Goal: Complete application form: Complete application form

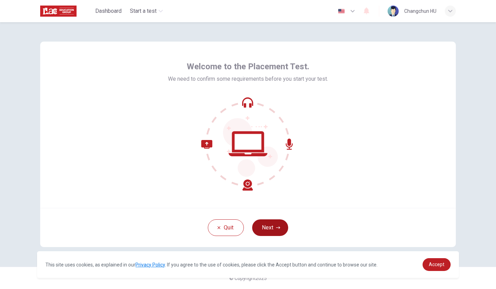
click at [270, 230] on button "Next" at bounding box center [270, 227] width 36 height 17
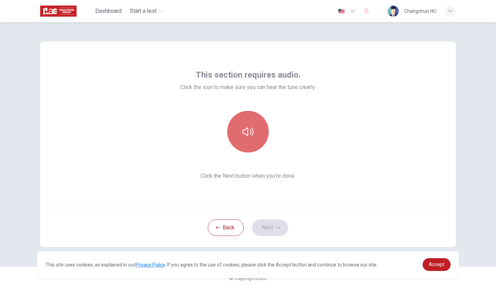
click at [249, 132] on icon "button" at bounding box center [248, 131] width 11 height 11
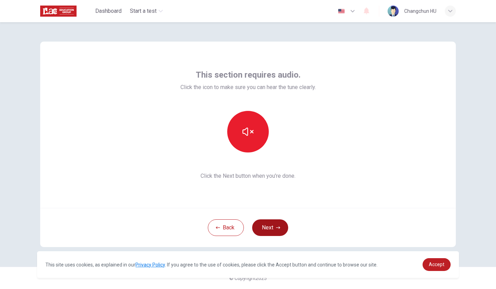
click at [269, 229] on button "Next" at bounding box center [270, 227] width 36 height 17
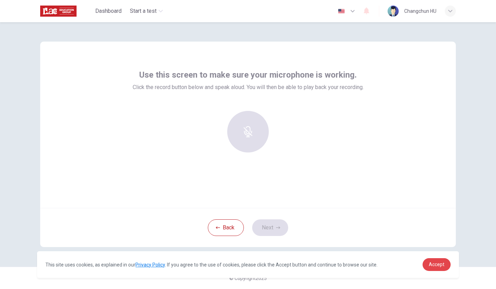
drag, startPoint x: 441, startPoint y: 264, endPoint x: 410, endPoint y: 256, distance: 31.9
click at [441, 264] on span "Accept" at bounding box center [437, 265] width 16 height 6
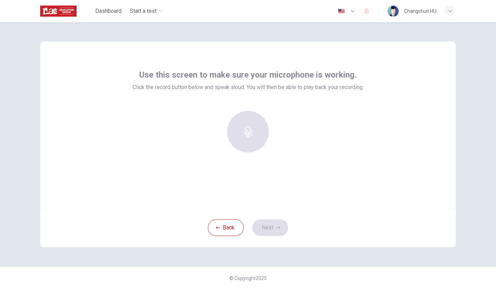
click at [249, 135] on div at bounding box center [248, 132] width 75 height 42
click at [253, 134] on h6 "Record" at bounding box center [248, 138] width 16 height 8
click at [249, 133] on div "Stop" at bounding box center [248, 132] width 42 height 42
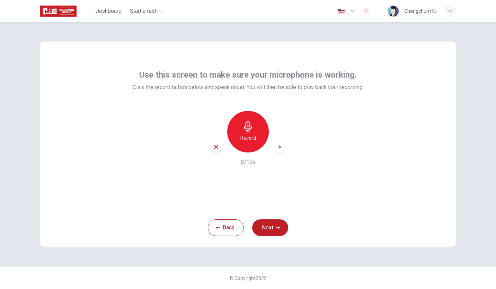
click at [247, 137] on h6 "Record" at bounding box center [248, 138] width 16 height 8
click at [249, 129] on icon "button" at bounding box center [248, 126] width 11 height 11
click at [281, 146] on icon "button" at bounding box center [280, 146] width 7 height 7
click at [271, 227] on button "Next" at bounding box center [270, 227] width 36 height 17
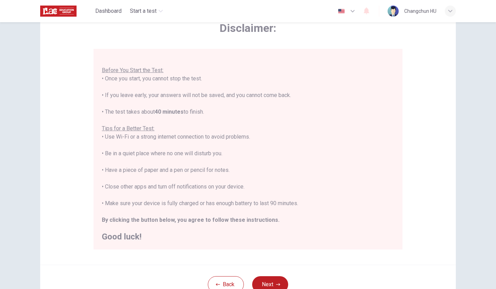
scroll to position [69, 0]
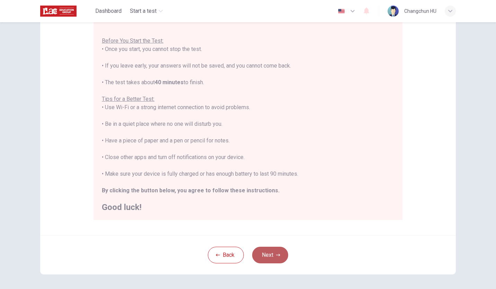
click at [270, 257] on button "Next" at bounding box center [270, 255] width 36 height 17
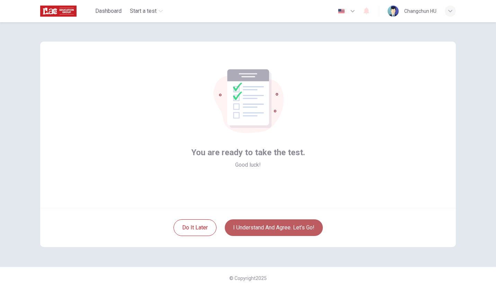
click at [289, 227] on button "I understand and agree. Let’s go!" at bounding box center [274, 227] width 98 height 17
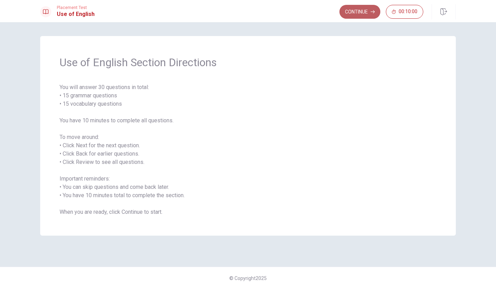
click at [353, 12] on button "Continue" at bounding box center [360, 12] width 41 height 14
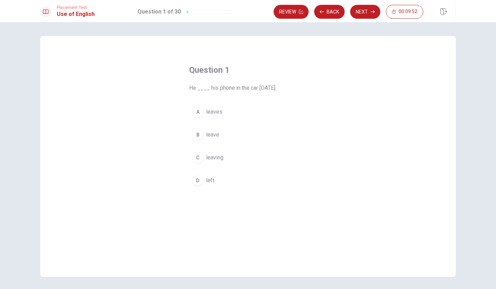
click at [198, 181] on div "D" at bounding box center [197, 180] width 11 height 11
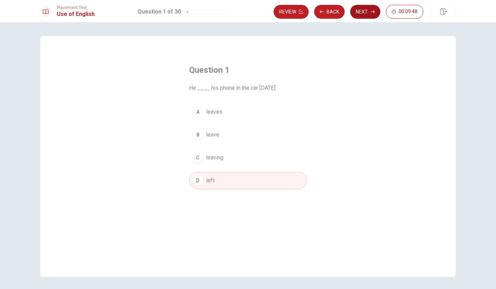
click at [360, 11] on button "Next" at bounding box center [365, 12] width 30 height 14
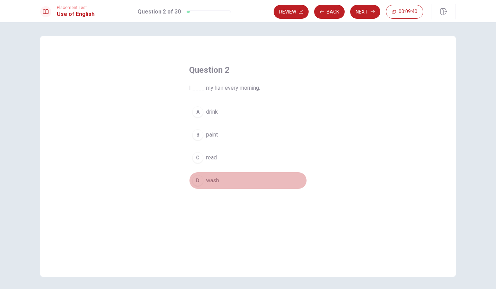
click at [195, 179] on div "D" at bounding box center [197, 180] width 11 height 11
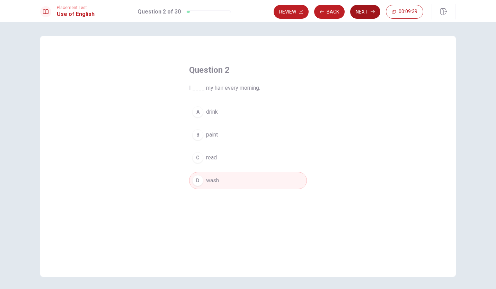
click at [365, 14] on button "Next" at bounding box center [365, 12] width 30 height 14
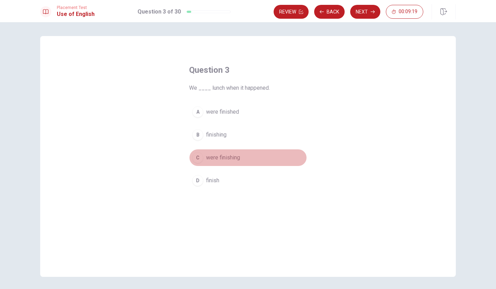
click at [206, 158] on span "were finishing" at bounding box center [223, 157] width 34 height 8
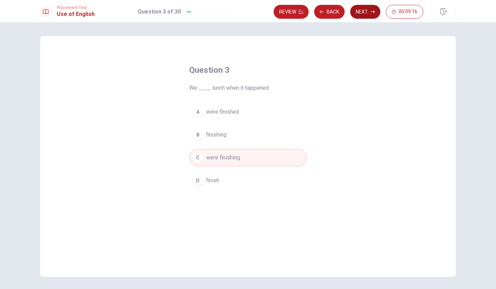
click at [366, 12] on button "Next" at bounding box center [365, 12] width 30 height 14
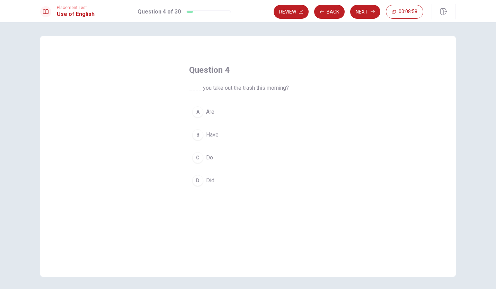
click at [198, 179] on div "D" at bounding box center [197, 180] width 11 height 11
click at [364, 12] on button "Next" at bounding box center [365, 12] width 30 height 14
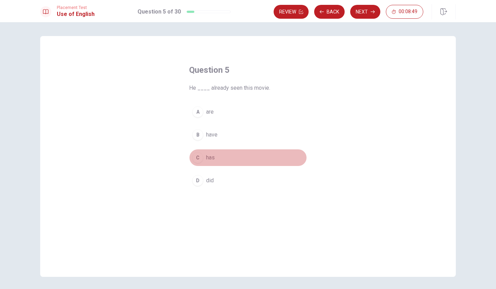
click at [195, 157] on div "C" at bounding box center [197, 157] width 11 height 11
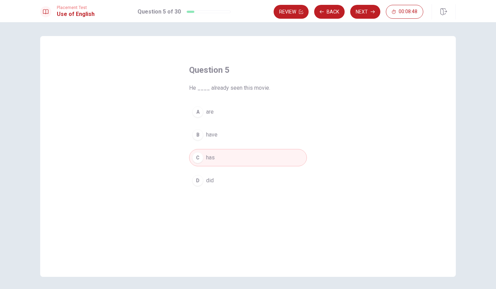
click at [361, 12] on button "Next" at bounding box center [365, 12] width 30 height 14
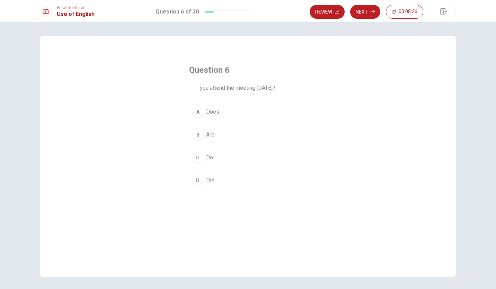
click at [201, 180] on div "D" at bounding box center [197, 180] width 11 height 11
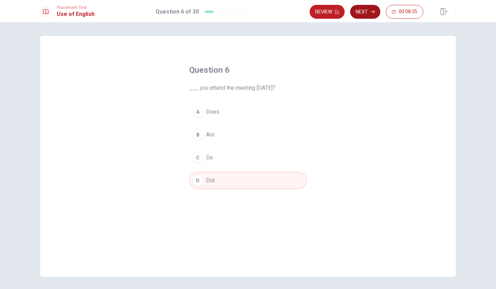
click at [360, 12] on button "Next" at bounding box center [365, 12] width 30 height 14
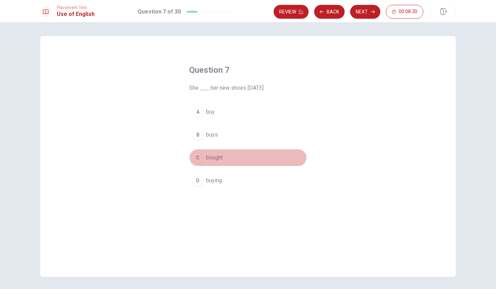
click at [198, 157] on div "C" at bounding box center [197, 157] width 11 height 11
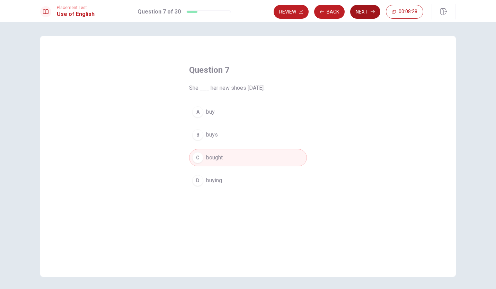
click at [362, 10] on button "Next" at bounding box center [365, 12] width 30 height 14
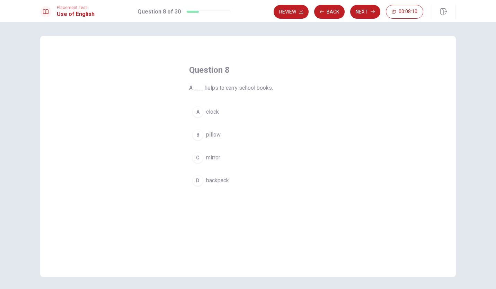
click at [194, 181] on div "D" at bounding box center [197, 180] width 11 height 11
click at [362, 11] on button "Next" at bounding box center [365, 12] width 30 height 14
click at [197, 180] on div "D" at bounding box center [197, 180] width 11 height 11
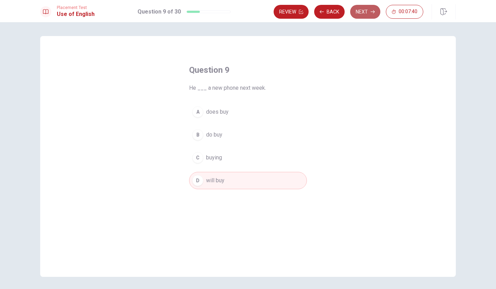
click at [363, 11] on button "Next" at bounding box center [365, 12] width 30 height 14
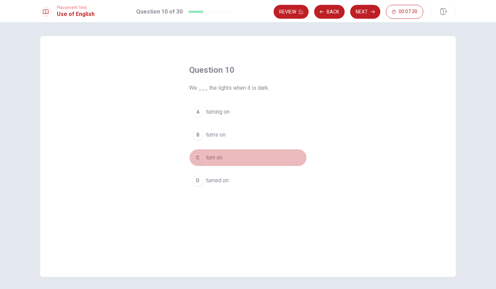
click at [196, 160] on div "C" at bounding box center [197, 157] width 11 height 11
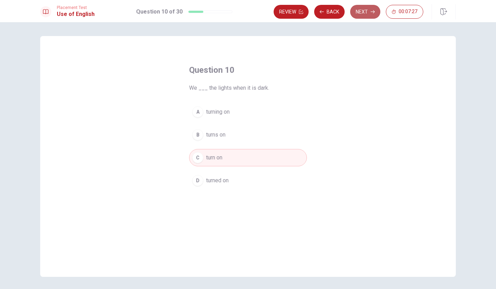
click at [362, 12] on button "Next" at bounding box center [365, 12] width 30 height 14
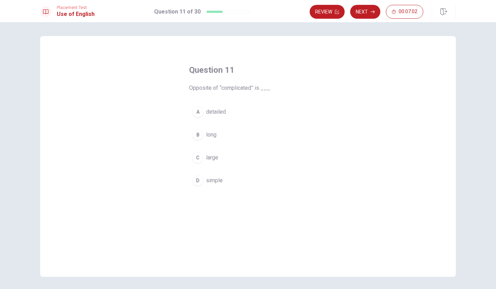
click at [198, 181] on div "D" at bounding box center [197, 180] width 11 height 11
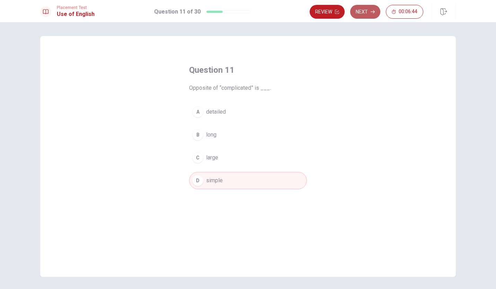
click at [365, 12] on button "Next" at bounding box center [365, 12] width 30 height 14
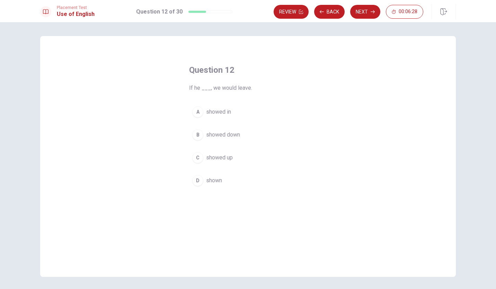
click at [202, 158] on button "C showed up" at bounding box center [248, 157] width 118 height 17
click at [359, 9] on button "Next" at bounding box center [365, 12] width 30 height 14
click at [206, 134] on span "cheap" at bounding box center [213, 135] width 15 height 8
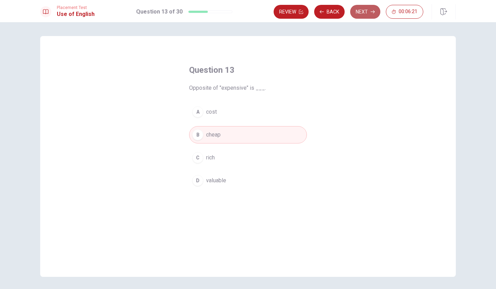
click at [361, 12] on button "Next" at bounding box center [365, 12] width 30 height 14
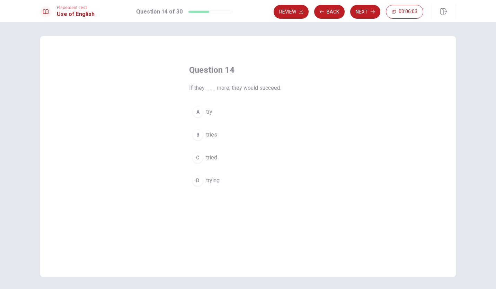
click at [199, 112] on div "A" at bounding box center [197, 111] width 11 height 11
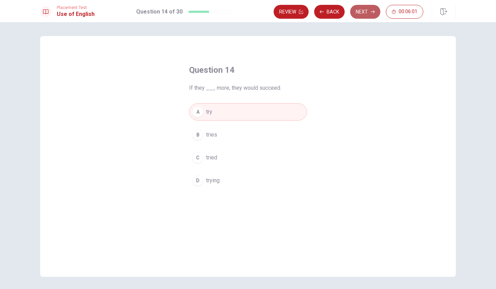
click at [364, 11] on button "Next" at bounding box center [365, 12] width 30 height 14
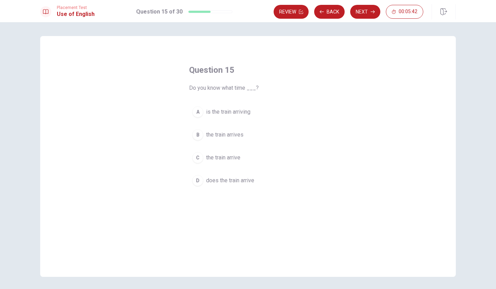
click at [211, 180] on span "does the train arrive" at bounding box center [230, 180] width 48 height 8
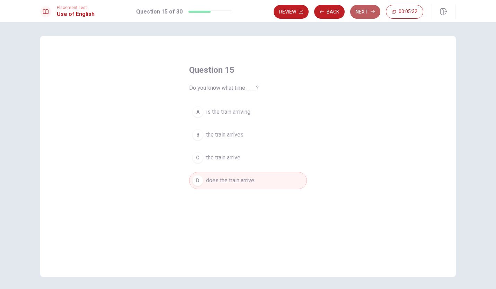
click at [363, 14] on button "Next" at bounding box center [365, 12] width 30 height 14
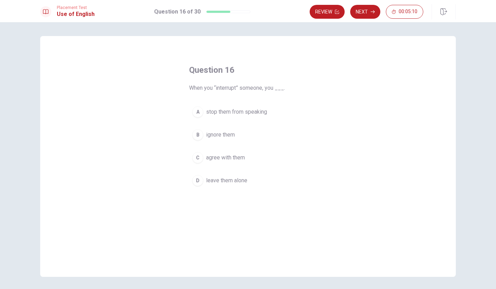
click at [209, 112] on span "stop them from speaking" at bounding box center [236, 112] width 61 height 8
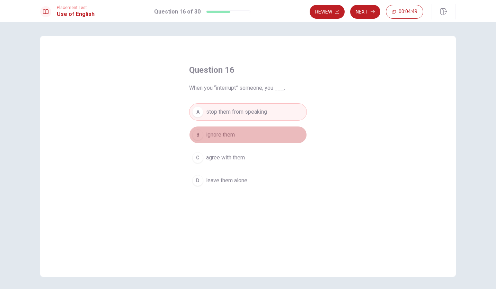
click at [206, 134] on span "ignore them" at bounding box center [220, 135] width 29 height 8
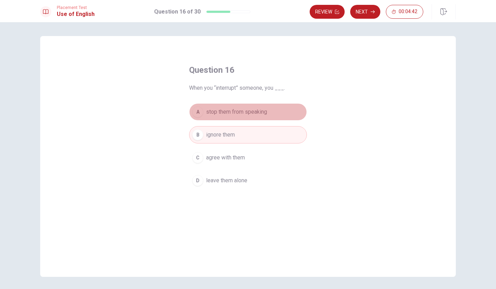
click at [221, 112] on span "stop them from speaking" at bounding box center [236, 112] width 61 height 8
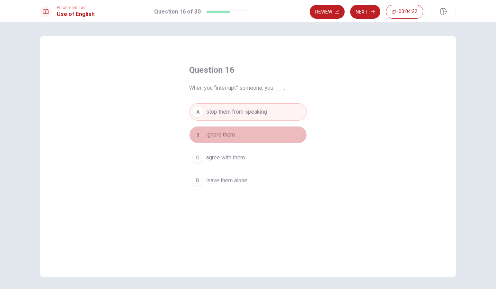
click at [218, 135] on span "ignore them" at bounding box center [220, 135] width 29 height 8
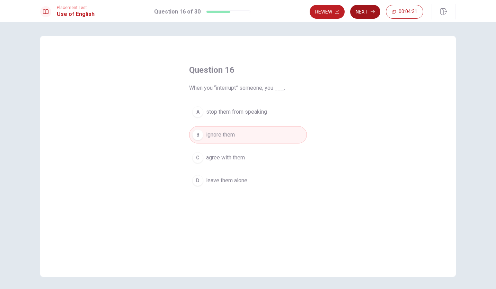
click at [362, 11] on button "Next" at bounding box center [365, 12] width 30 height 14
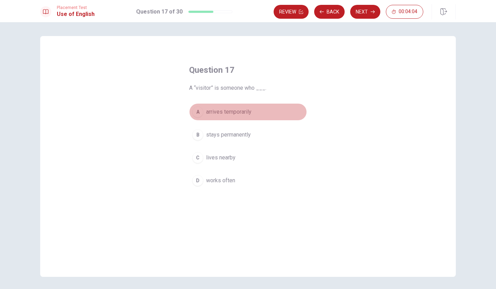
click at [235, 113] on span "arrives temporarily" at bounding box center [228, 112] width 45 height 8
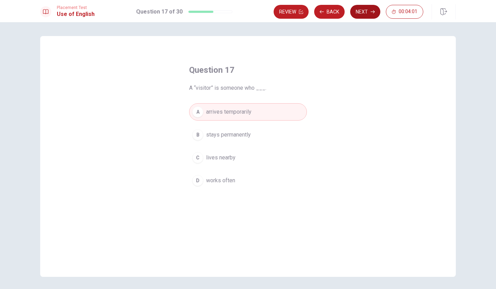
click at [362, 10] on button "Next" at bounding box center [365, 12] width 30 height 14
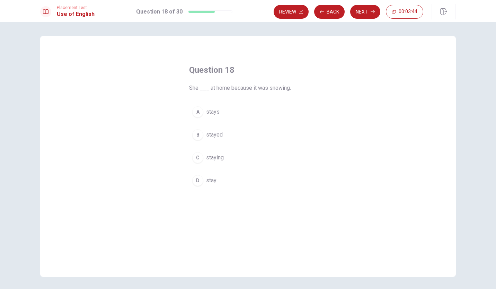
click at [196, 111] on div "A" at bounding box center [197, 111] width 11 height 11
click at [361, 10] on button "Next" at bounding box center [365, 12] width 30 height 14
click at [211, 177] on span "did you do" at bounding box center [218, 180] width 25 height 8
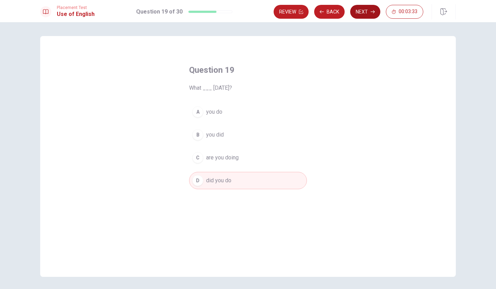
click at [364, 11] on button "Next" at bounding box center [365, 12] width 30 height 14
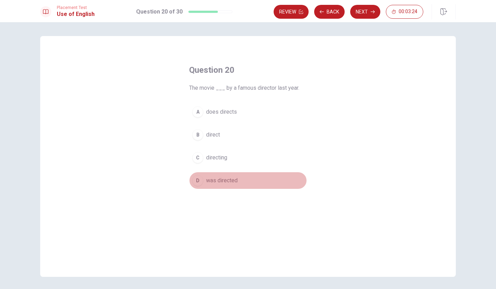
click at [226, 182] on span "was directed" at bounding box center [222, 180] width 32 height 8
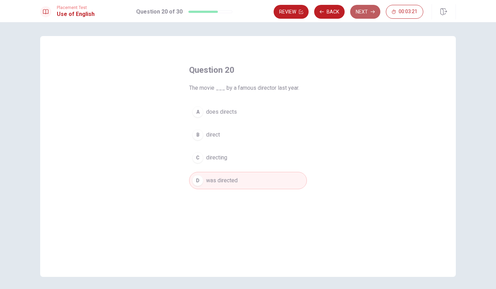
click at [366, 11] on button "Next" at bounding box center [365, 12] width 30 height 14
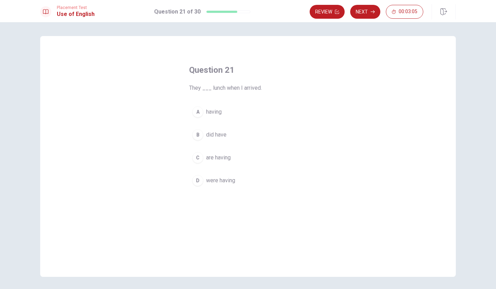
click at [206, 179] on span "were having" at bounding box center [220, 180] width 29 height 8
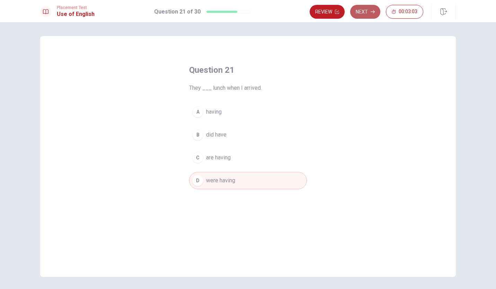
click at [367, 11] on button "Next" at bounding box center [365, 12] width 30 height 14
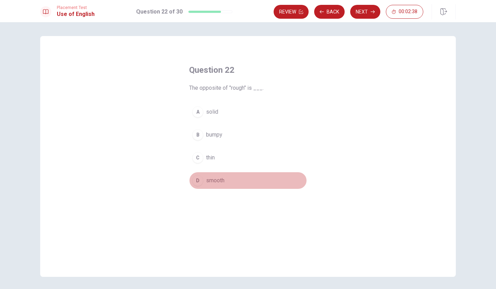
click at [196, 182] on div "D" at bounding box center [197, 180] width 11 height 11
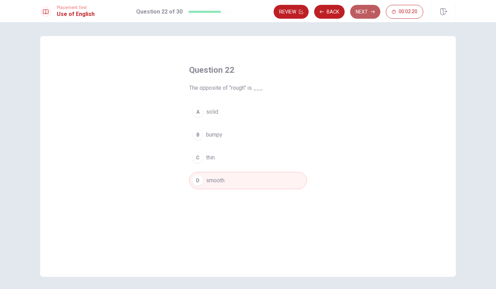
click at [361, 11] on button "Next" at bounding box center [365, 12] width 30 height 14
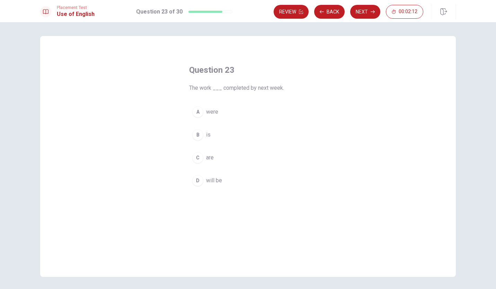
click at [207, 181] on span "will be" at bounding box center [214, 180] width 16 height 8
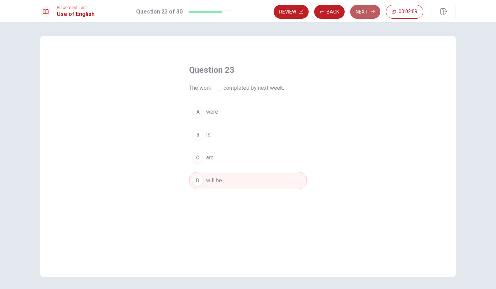
click at [365, 9] on button "Next" at bounding box center [365, 12] width 30 height 14
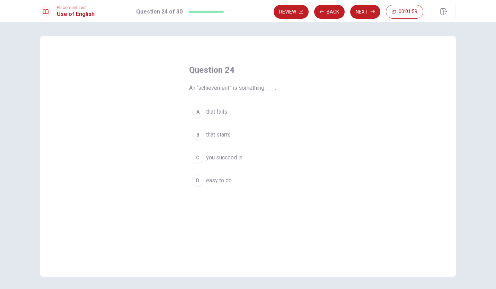
click at [227, 157] on span "you succeed in" at bounding box center [224, 157] width 36 height 8
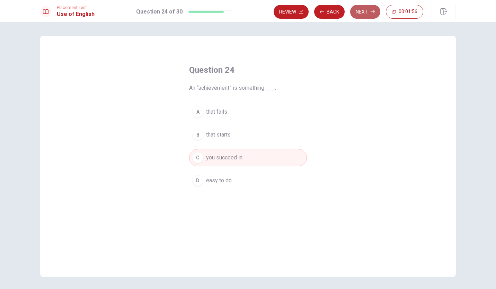
click at [362, 10] on button "Next" at bounding box center [365, 12] width 30 height 14
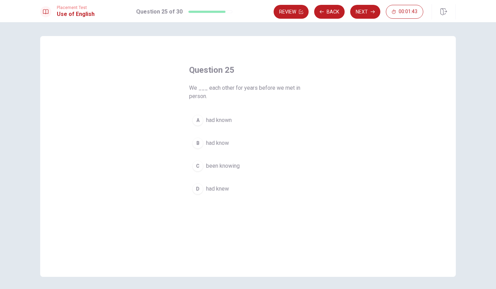
click at [211, 119] on span "had known" at bounding box center [219, 120] width 26 height 8
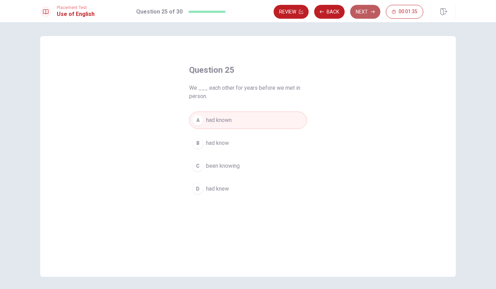
click at [366, 11] on button "Next" at bounding box center [365, 12] width 30 height 14
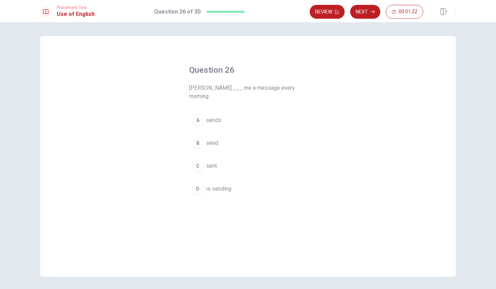
click at [215, 116] on span "sends" at bounding box center [213, 120] width 15 height 8
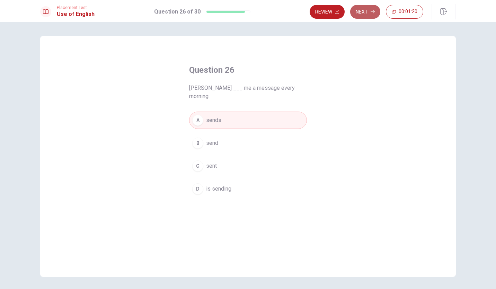
click at [362, 10] on button "Next" at bounding box center [365, 12] width 30 height 14
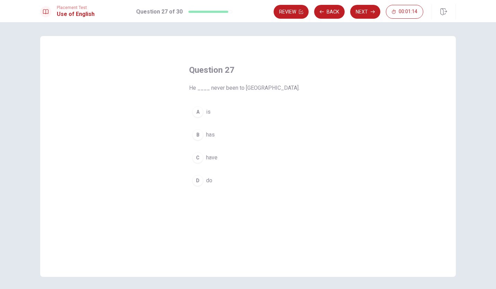
click at [203, 135] on button "B has" at bounding box center [248, 134] width 118 height 17
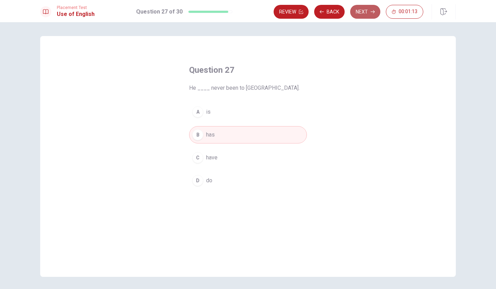
click at [360, 10] on button "Next" at bounding box center [365, 12] width 30 height 14
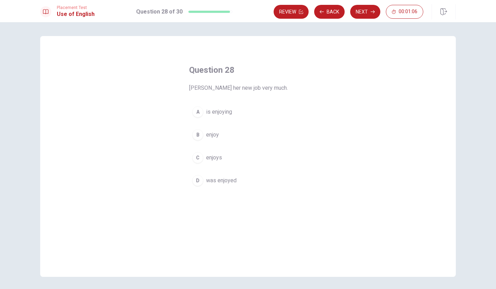
click at [217, 112] on span "is enjoying" at bounding box center [219, 112] width 26 height 8
click at [365, 10] on button "Next" at bounding box center [365, 12] width 30 height 14
click at [217, 134] on span "has been" at bounding box center [217, 135] width 22 height 8
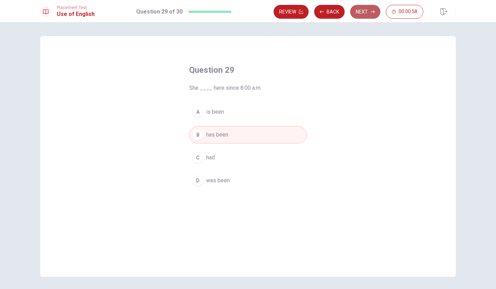
click at [362, 12] on button "Next" at bounding box center [365, 12] width 30 height 14
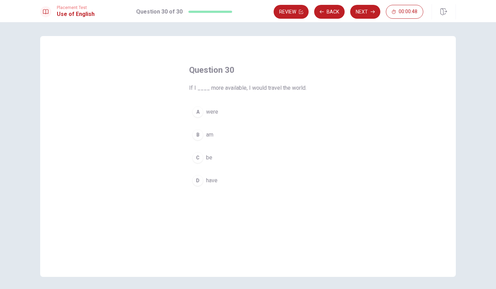
click at [211, 179] on span "have" at bounding box center [211, 180] width 11 height 8
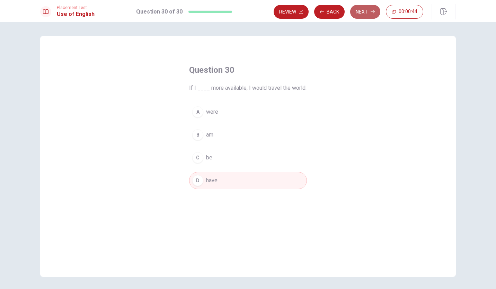
click at [362, 12] on button "Next" at bounding box center [365, 12] width 30 height 14
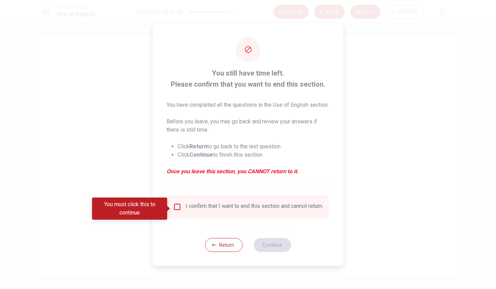
click at [116, 210] on div "You must click this to continue" at bounding box center [129, 209] width 75 height 22
click at [177, 208] on input "You must click this to continue" at bounding box center [177, 207] width 8 height 8
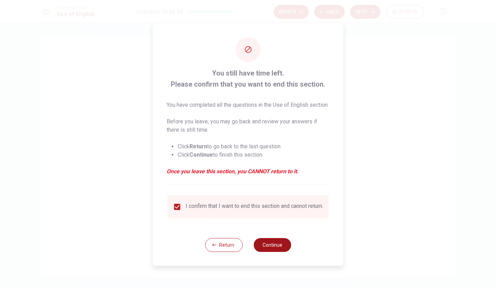
click at [278, 252] on button "Continue" at bounding box center [272, 245] width 37 height 14
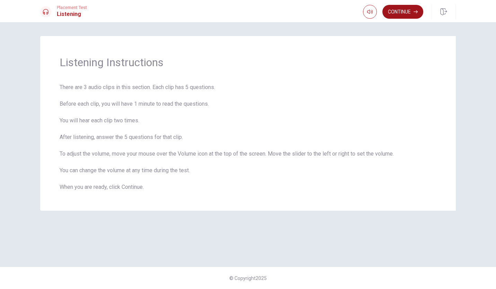
click at [406, 10] on button "Continue" at bounding box center [403, 12] width 41 height 14
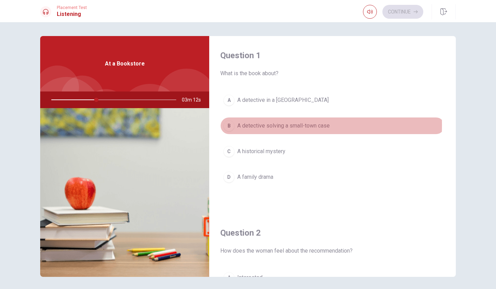
click at [229, 124] on div "B" at bounding box center [228, 125] width 11 height 11
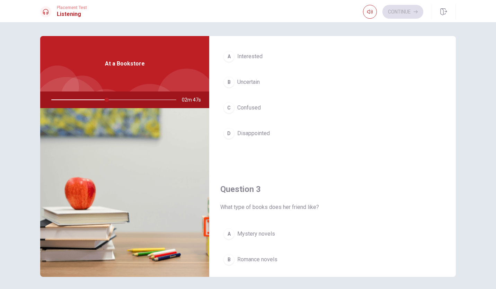
scroll to position [139, 0]
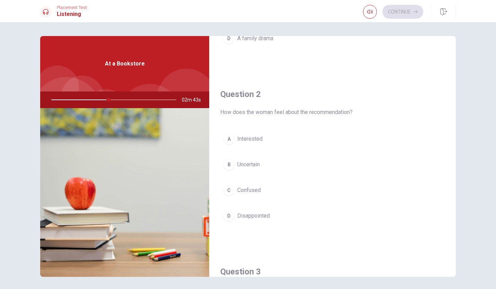
click at [228, 188] on div "C" at bounding box center [228, 190] width 11 height 11
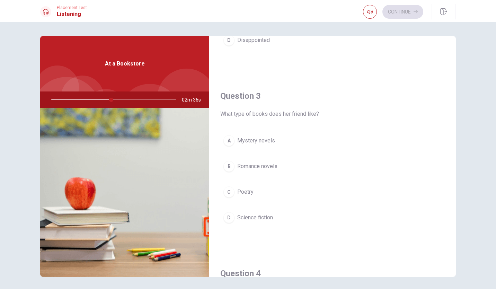
scroll to position [347, 0]
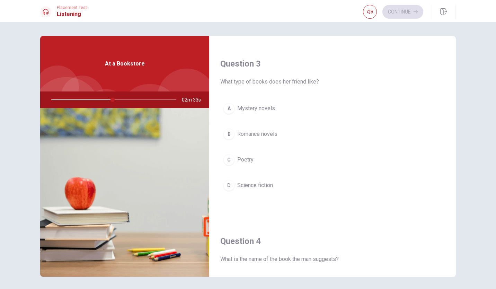
click at [230, 106] on div "A" at bounding box center [228, 108] width 11 height 11
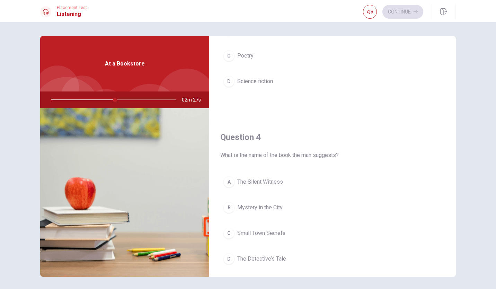
scroll to position [520, 0]
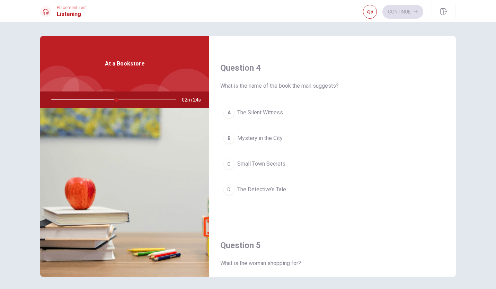
click at [231, 158] on div "C" at bounding box center [228, 163] width 11 height 11
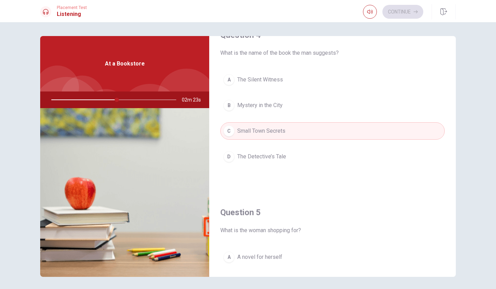
scroll to position [624, 0]
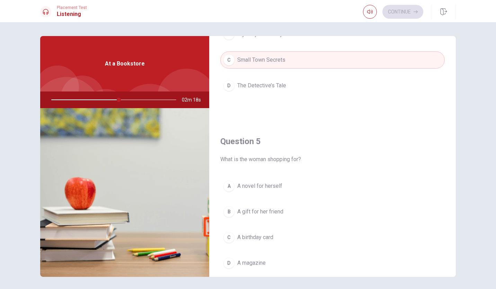
click at [227, 208] on div "B" at bounding box center [228, 211] width 11 height 11
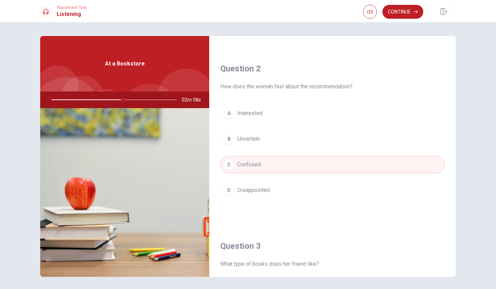
scroll to position [156, 0]
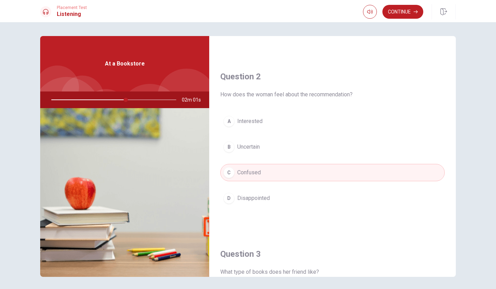
click at [247, 119] on span "Interested" at bounding box center [249, 121] width 25 height 8
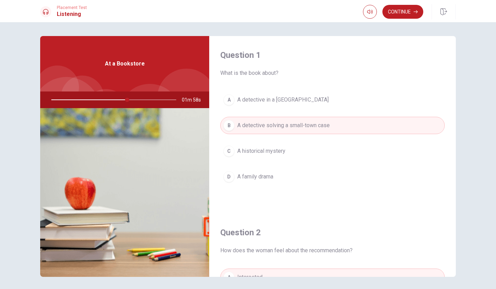
scroll to position [0, 0]
click at [266, 103] on span "A detective in a [GEOGRAPHIC_DATA]" at bounding box center [282, 100] width 91 height 8
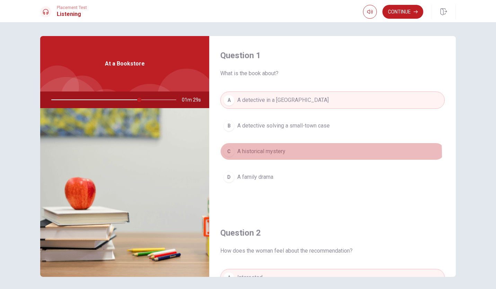
click at [259, 154] on span "A historical mystery" at bounding box center [261, 151] width 48 height 8
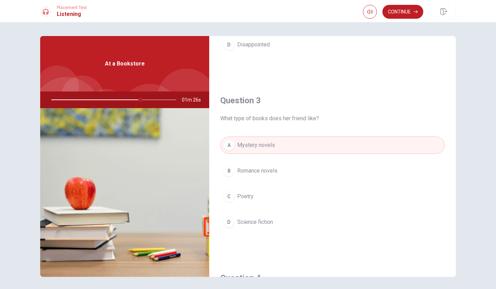
scroll to position [312, 0]
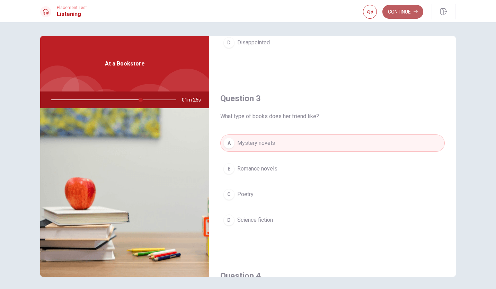
click at [398, 9] on button "Continue" at bounding box center [403, 12] width 41 height 14
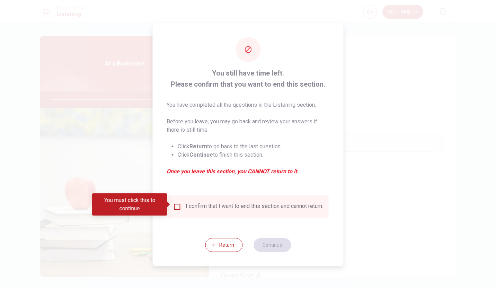
click at [179, 204] on input "You must click this to continue" at bounding box center [177, 207] width 8 height 8
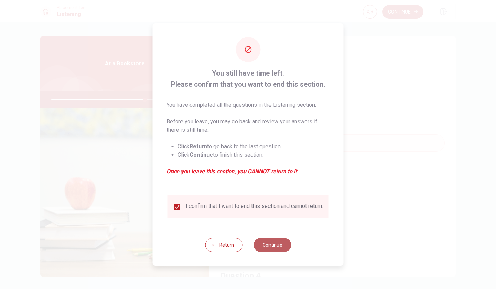
click at [273, 250] on button "Continue" at bounding box center [272, 245] width 37 height 14
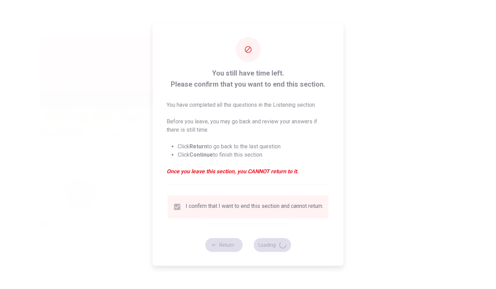
type input "76"
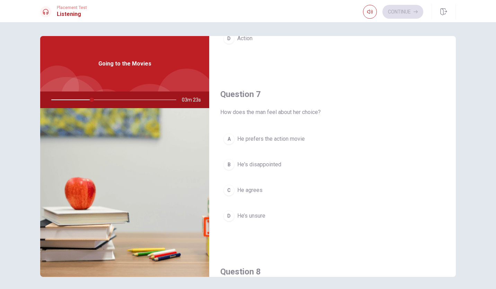
scroll to position [0, 0]
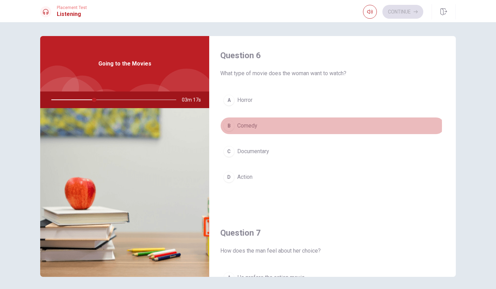
click at [231, 125] on div "B" at bounding box center [228, 125] width 11 height 11
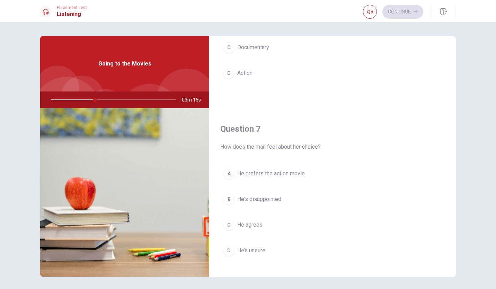
scroll to position [173, 0]
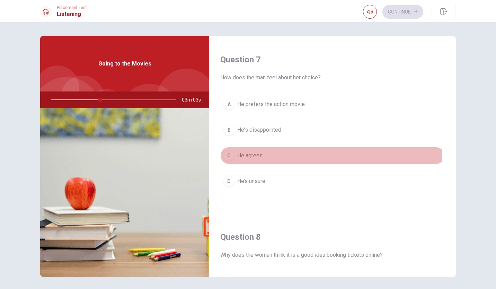
click at [255, 156] on span "He agrees" at bounding box center [249, 155] width 25 height 8
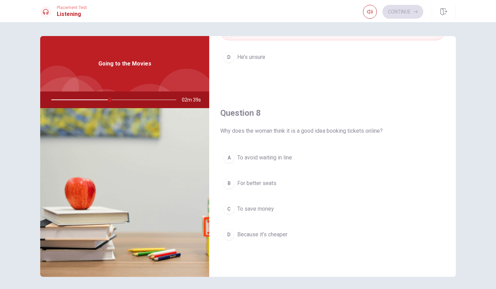
scroll to position [312, 0]
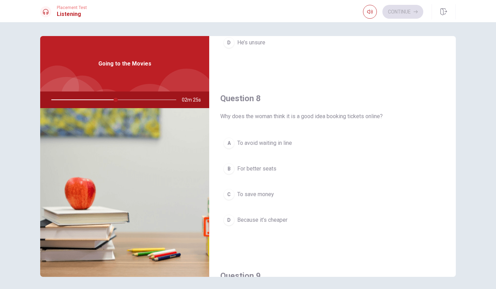
click at [231, 143] on div "A" at bounding box center [228, 143] width 11 height 11
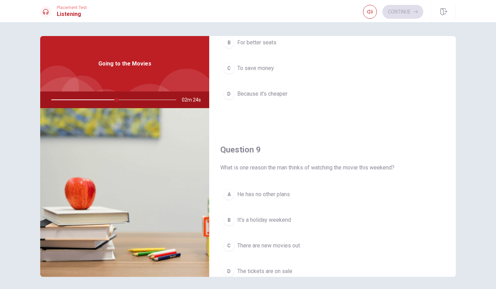
scroll to position [450, 0]
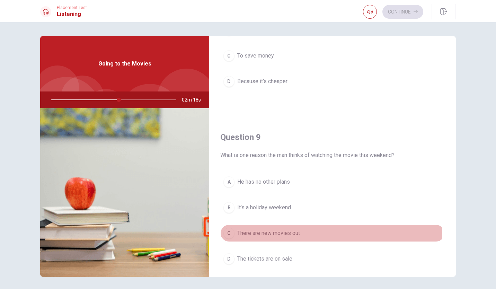
click at [225, 229] on div "C" at bounding box center [228, 233] width 11 height 11
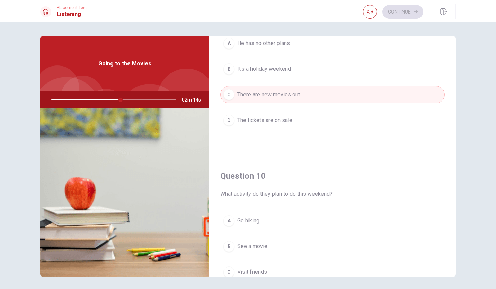
scroll to position [641, 0]
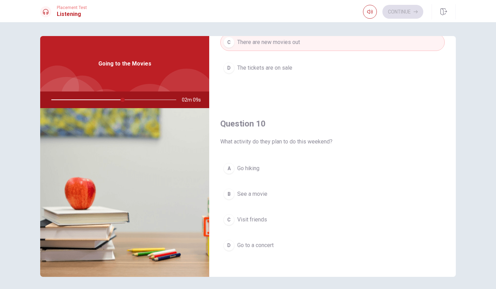
click at [227, 190] on div "B" at bounding box center [228, 193] width 11 height 11
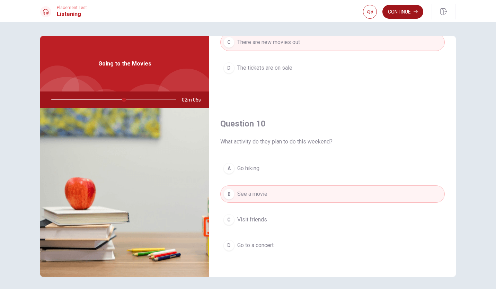
click at [401, 10] on button "Continue" at bounding box center [403, 12] width 41 height 14
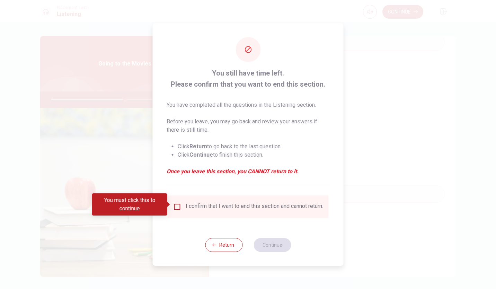
click at [175, 203] on input "You must click this to continue" at bounding box center [177, 207] width 8 height 8
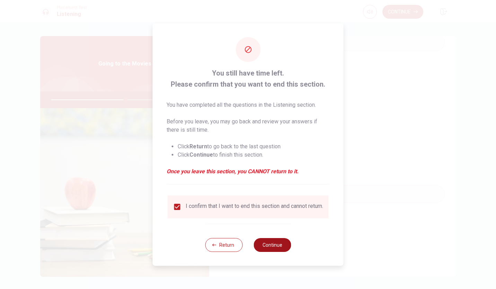
click at [276, 248] on button "Continue" at bounding box center [272, 245] width 37 height 14
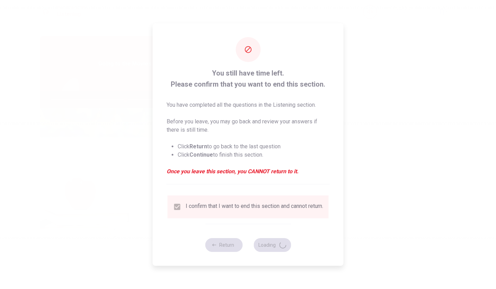
type input "60"
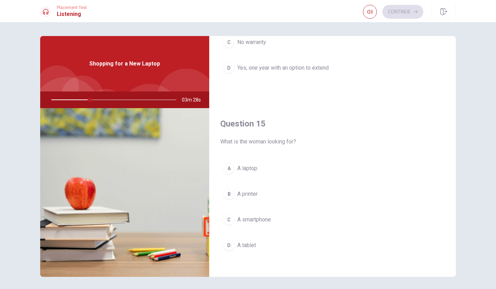
click at [245, 167] on span "A laptop" at bounding box center [247, 168] width 20 height 8
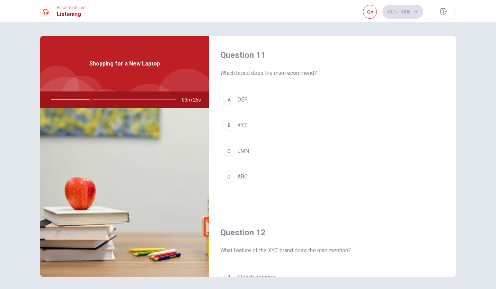
scroll to position [0, 0]
click at [226, 125] on div "B" at bounding box center [228, 125] width 11 height 11
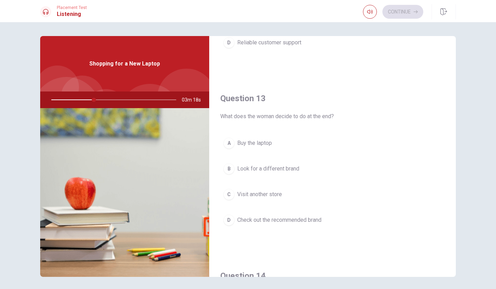
scroll to position [381, 0]
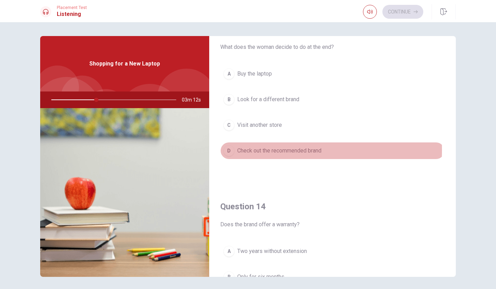
click at [232, 147] on div "D" at bounding box center [228, 150] width 11 height 11
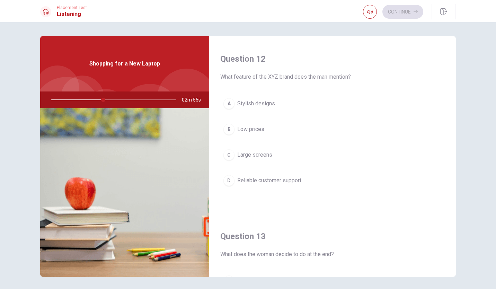
scroll to position [173, 0]
click at [237, 180] on span "Reliable customer support" at bounding box center [269, 181] width 64 height 8
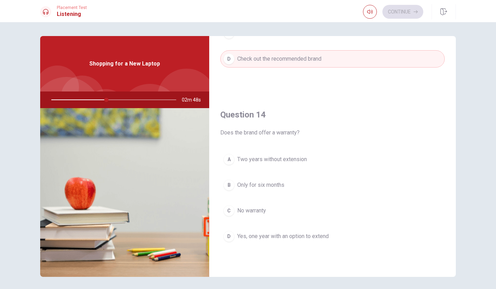
scroll to position [520, 0]
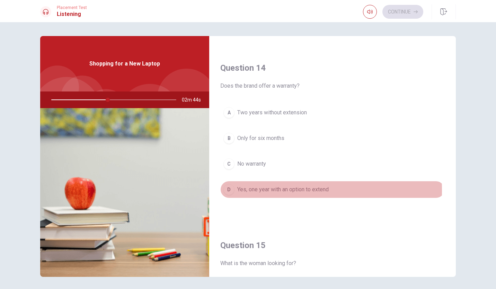
click at [234, 187] on button "D Yes, one year with an option to extend" at bounding box center [332, 189] width 225 height 17
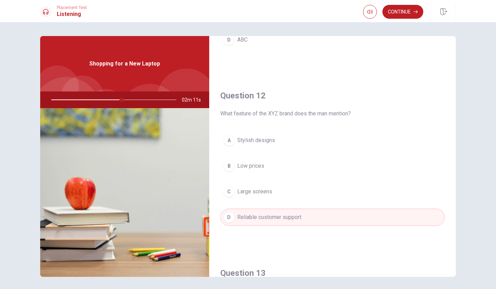
scroll to position [139, 0]
click at [256, 189] on span "Large screens" at bounding box center [254, 190] width 35 height 8
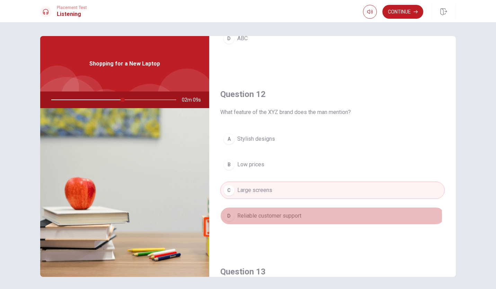
click at [258, 215] on span "Reliable customer support" at bounding box center [269, 216] width 64 height 8
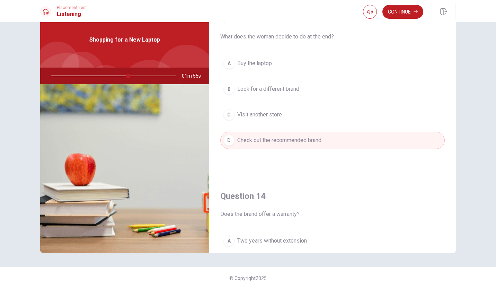
scroll to position [330, 0]
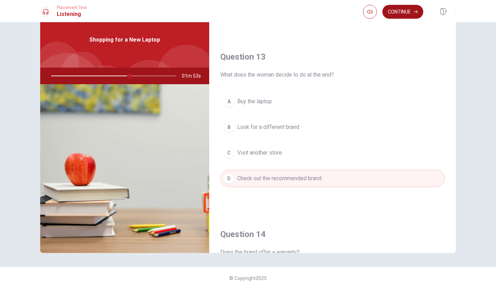
click at [406, 10] on button "Continue" at bounding box center [403, 12] width 41 height 14
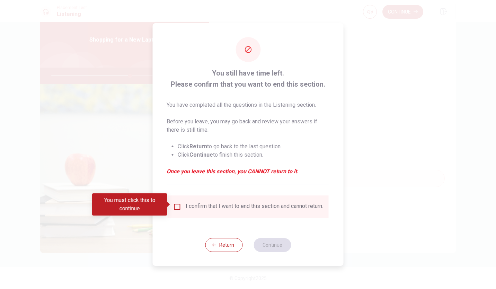
click at [177, 205] on input "You must click this to continue" at bounding box center [177, 207] width 8 height 8
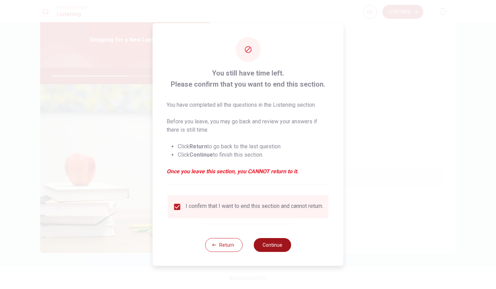
click at [267, 247] on button "Continue" at bounding box center [272, 245] width 37 height 14
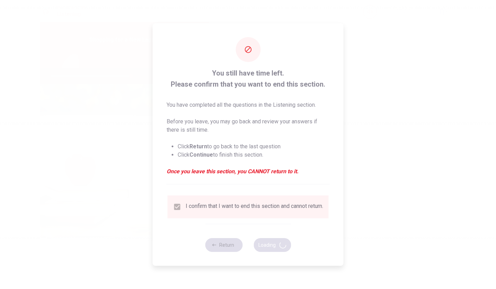
type input "64"
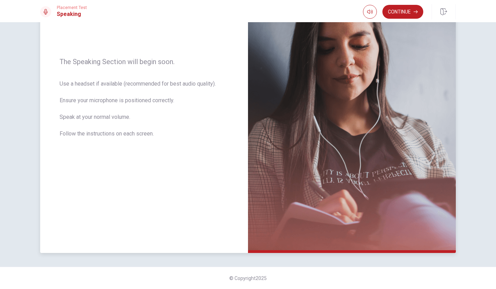
scroll to position [16, 0]
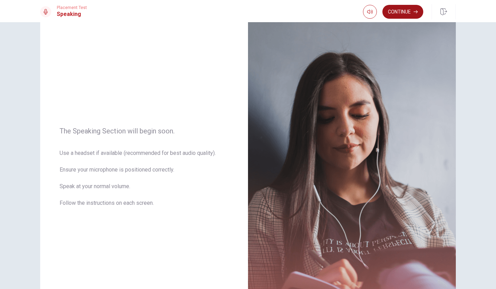
click at [402, 11] on button "Continue" at bounding box center [403, 12] width 41 height 14
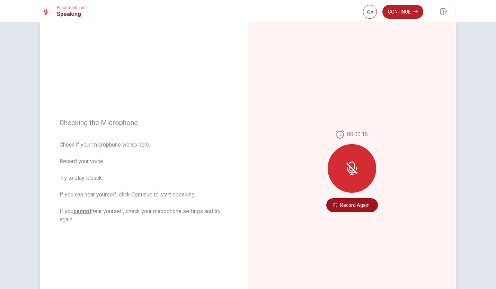
click at [347, 204] on button "Record Again" at bounding box center [352, 205] width 52 height 14
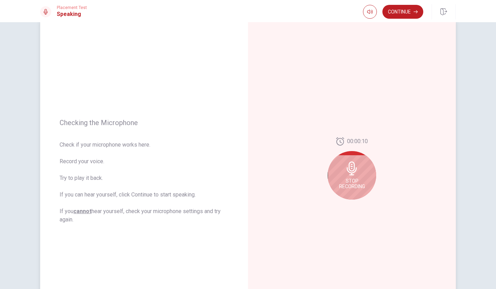
click at [354, 175] on icon at bounding box center [352, 168] width 14 height 14
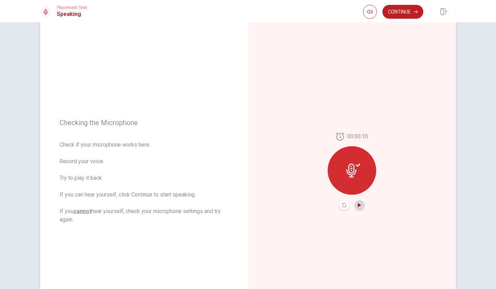
click at [358, 205] on icon "Play Audio" at bounding box center [359, 205] width 3 height 4
click at [400, 13] on button "Continue" at bounding box center [403, 12] width 41 height 14
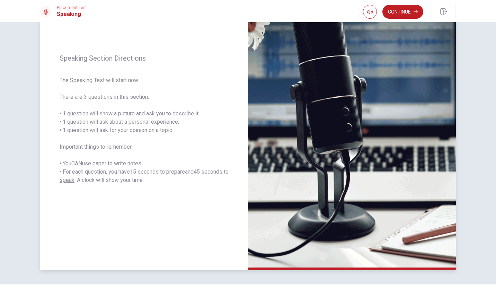
scroll to position [85, 0]
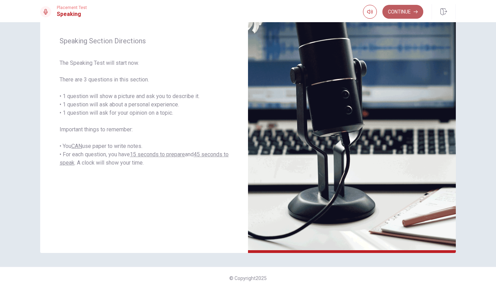
click at [405, 13] on button "Continue" at bounding box center [403, 12] width 41 height 14
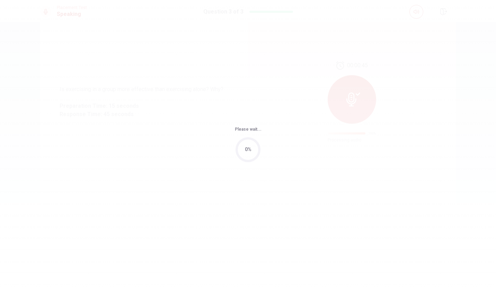
scroll to position [0, 0]
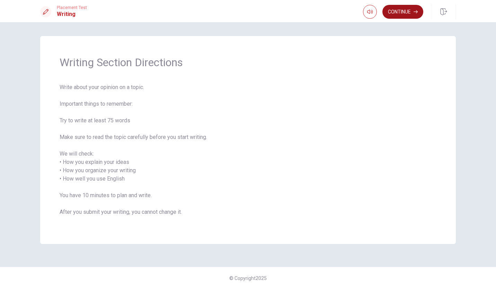
click at [399, 10] on button "Continue" at bounding box center [403, 12] width 41 height 14
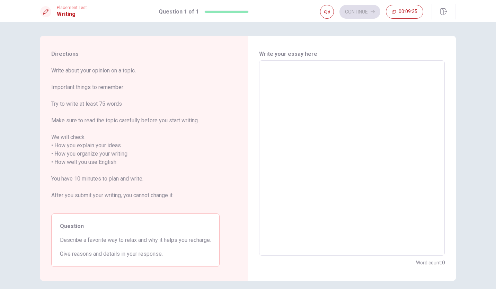
click at [283, 86] on textarea at bounding box center [352, 158] width 176 height 184
type textarea "M"
type textarea "x"
type textarea "My"
type textarea "x"
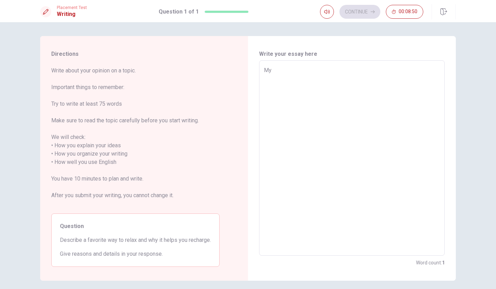
type textarea "My"
type textarea "x"
type textarea "My f"
type textarea "x"
type textarea "My fa"
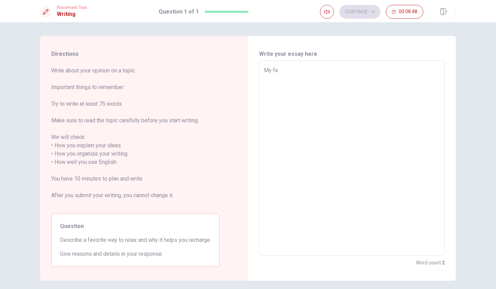
type textarea "x"
type textarea "My fav"
type textarea "x"
type textarea "My favo"
type textarea "x"
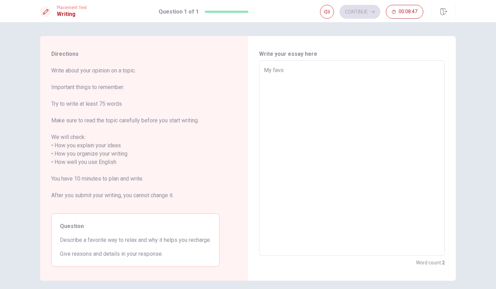
type textarea "My favor"
type textarea "x"
type textarea "My favori"
type textarea "x"
type textarea "My favorit"
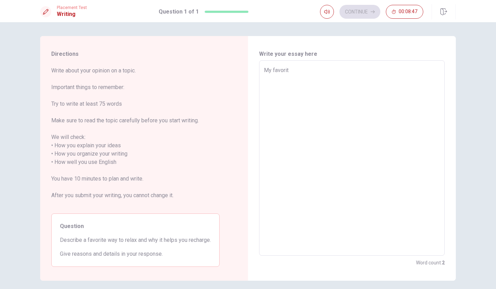
type textarea "x"
type textarea "My favorite"
type textarea "x"
type textarea "My favorite"
type textarea "x"
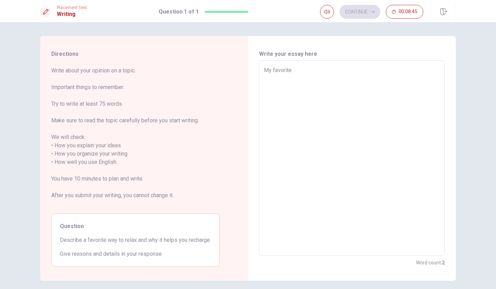
type textarea "My favorite w"
type textarea "x"
type textarea "My favorite wa"
type textarea "x"
type textarea "My favorite way"
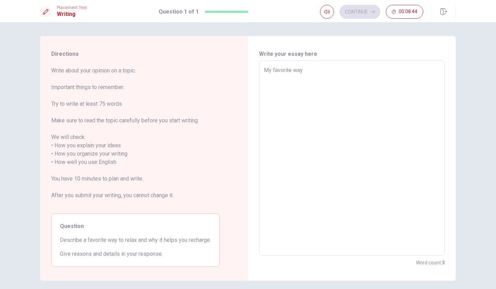
type textarea "x"
type textarea "My favorite way"
type textarea "x"
type textarea "My favorite way t"
type textarea "x"
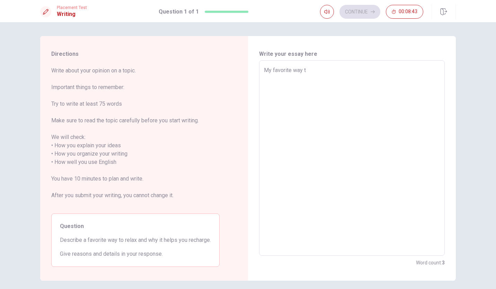
type textarea "My favorite way to"
type textarea "x"
type textarea "My favorite way to"
type textarea "x"
type textarea "My favorite way to r"
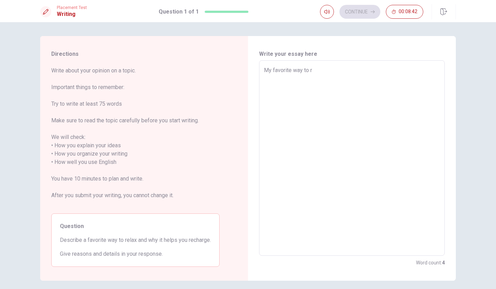
type textarea "x"
type textarea "My favorite way to re"
type textarea "x"
type textarea "My favorite way to rel"
type textarea "x"
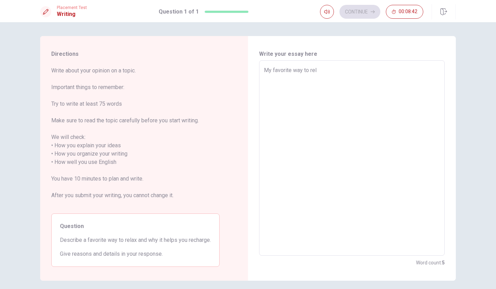
type textarea "My favorite way to [MEDICAL_DATA]"
type textarea "x"
type textarea "My favorite way to relax"
type textarea "x"
type textarea "My favorite way to relax"
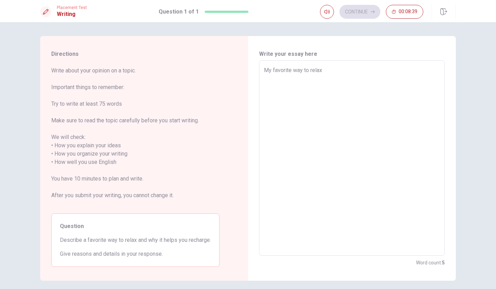
type textarea "x"
type textarea "My favorite way to relax i"
type textarea "x"
type textarea "My favorite way to relax is"
type textarea "x"
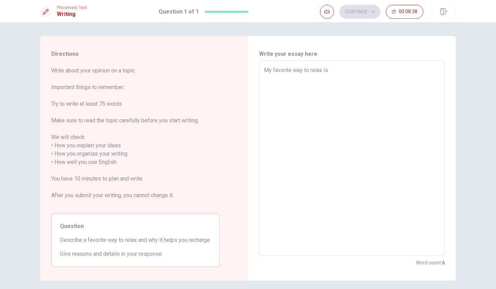
type textarea "My favorite way to relax is"
type textarea "x"
type textarea "My favorite way to relax is d"
type textarea "x"
type textarea "My favorite way to relax is di"
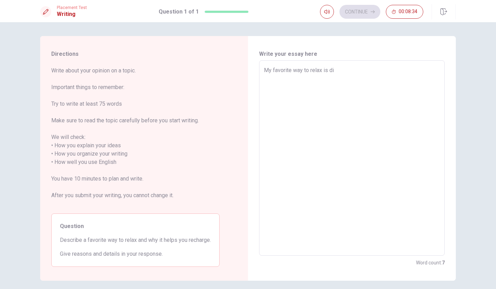
type textarea "x"
type textarea "My favorite way to relax is d"
type textarea "x"
type textarea "My favorite way to relax is"
type textarea "x"
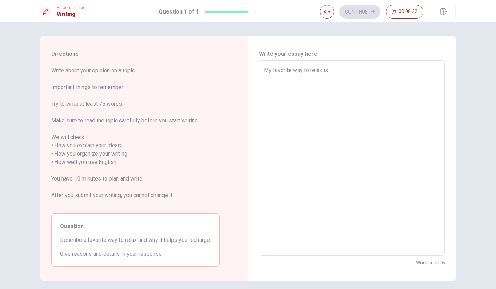
type textarea "My favorite way to relax is w"
type textarea "x"
type textarea "My favorite way to relax is wa"
type textarea "x"
type textarea "My favorite way to relax is wac"
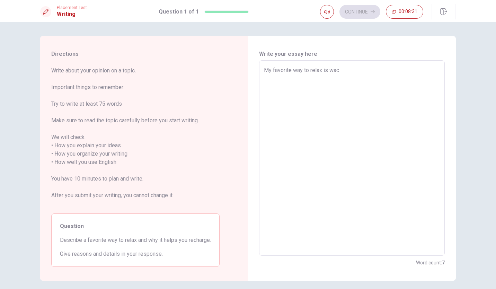
type textarea "x"
type textarea "My favorite way to relax is wa"
type textarea "x"
type textarea "My favorite way to relax is wat"
type textarea "x"
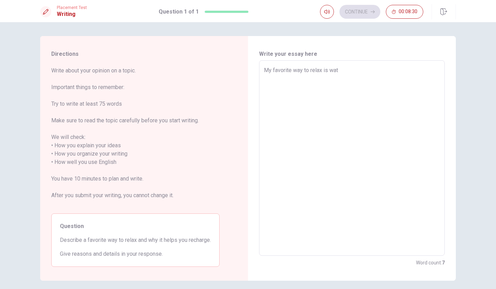
type textarea "My favorite way to relax is watc"
type textarea "x"
type textarea "My favorite way to relax is watch"
type textarea "x"
type textarea "My favorite way to relax is watchi"
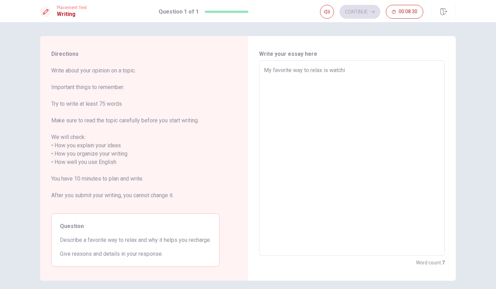
type textarea "x"
type textarea "My favorite way to relax is watchin"
type textarea "x"
type textarea "My favorite way to relax is watching"
type textarea "x"
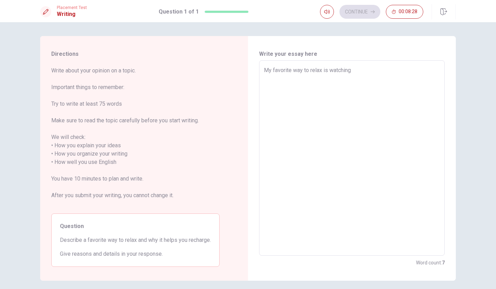
type textarea "My favorite way to relax is watching"
type textarea "x"
type textarea "My favorite way to relax is watching m"
type textarea "x"
type textarea "My favorite way to relax is watching mo"
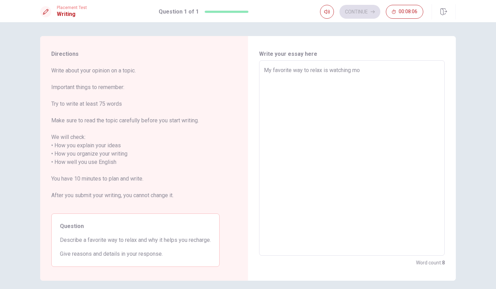
type textarea "x"
type textarea "My favorite way to relax is watching mov"
type textarea "x"
type textarea "My favorite way to relax is watching movi"
type textarea "x"
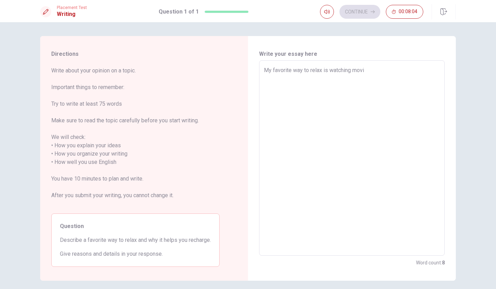
type textarea "My favorite way to relax is watching movie"
type textarea "x"
type textarea "My favorite way to relax is watching movies"
type textarea "x"
type textarea "My favorite way to relax is watching movies"
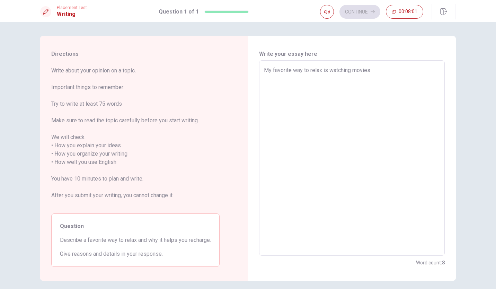
type textarea "x"
type textarea "My favorite way to relax is watching movies a"
type textarea "x"
type textarea "My favorite way to relax is watching movies an"
type textarea "x"
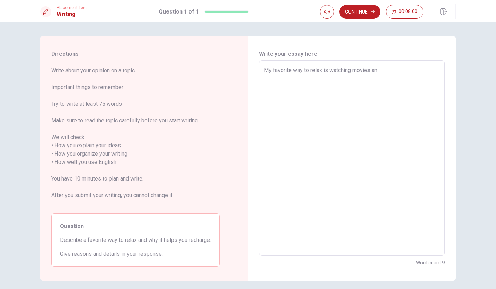
type textarea "My favorite way to relax is watching movies and"
type textarea "x"
type textarea "My favorite way to relax is watching movies and"
type textarea "x"
type textarea "My favorite way to relax is watching movies and T"
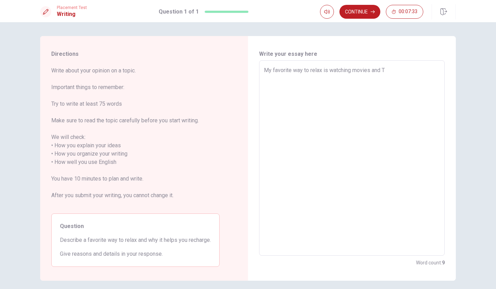
type textarea "x"
type textarea "My favorite way to relax is watching movies and Tv"
type textarea "x"
type textarea "My favorite way to relax is watching movies and Tv"
type textarea "x"
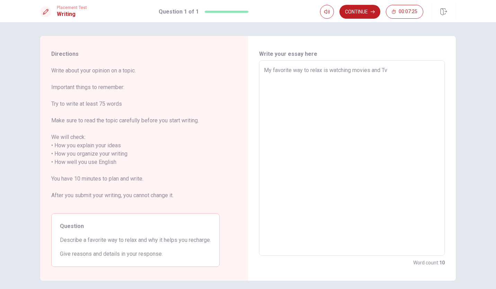
type textarea "My favorite way to relax is watching movies and Tv"
type textarea "x"
type textarea "My favorite way to relax is watching movies and T"
type textarea "x"
type textarea "My favorite way to relax is watching movies and TV"
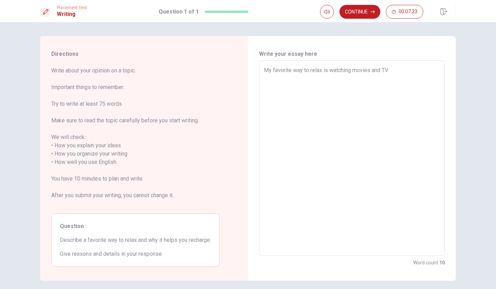
type textarea "x"
type textarea "My favorite way to relax is watching movies and TV"
type textarea "x"
type textarea "My favorite way to relax is watching movies and TV p"
type textarea "x"
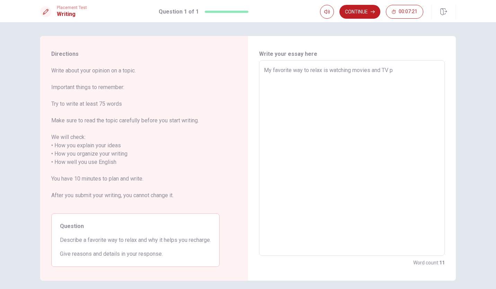
type textarea "My favorite way to relax is watching movies and TV pl"
type textarea "x"
type textarea "My favorite way to relax is watching movies and TV pla"
type textarea "x"
type textarea "My favorite way to relax is watching movies and TV play"
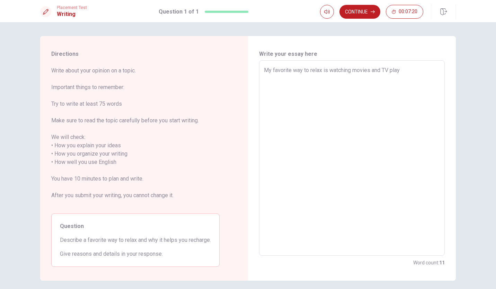
type textarea "x"
type textarea "My favorite way to relax is watching movies and TV play."
type textarea "x"
type textarea "My favorite way to relax is watching movies and TV play."
type textarea "x"
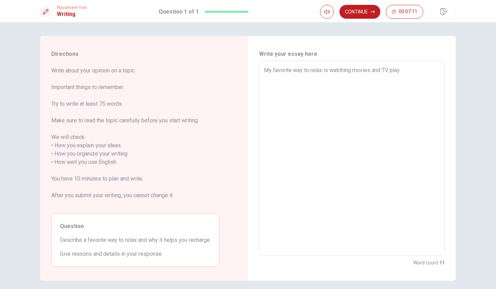
type textarea "My favorite way to relax is watching movies and TV play. W"
type textarea "x"
type textarea "My favorite way to relax is watching movies and TV play. Wh"
type textarea "x"
type textarea "My favorite way to relax is watching movies and TV play. Whe"
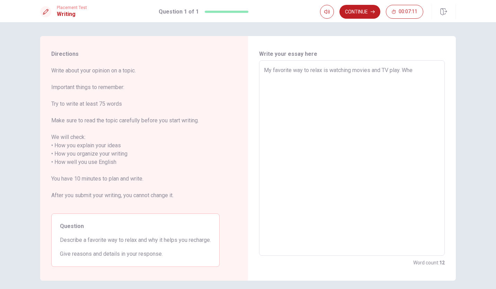
type textarea "x"
type textarea "My favorite way to relax is watching movies and TV play. When"
type textarea "x"
type textarea "My favorite way to relax is watching movies and TV play. When"
type textarea "x"
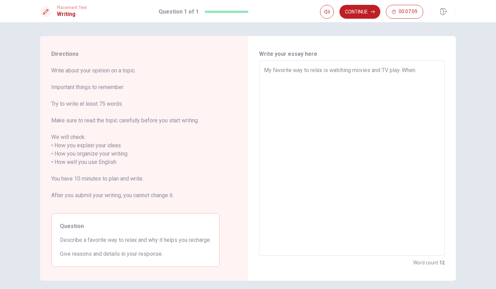
type textarea "My favorite way to relax is watching movies and TV play. When i"
type textarea "x"
type textarea "My favorite way to relax is watching movies and TV play. When"
type textarea "x"
type textarea "My favorite way to relax is watching movies and TV play. When I"
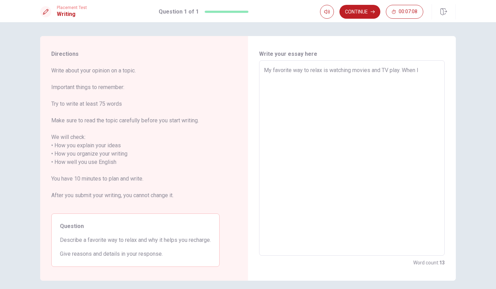
type textarea "x"
type textarea "My favorite way to relax is watching movies and TV play. When I"
type textarea "x"
type textarea "My favorite way to relax is watching movies and TV play. When I o"
type textarea "x"
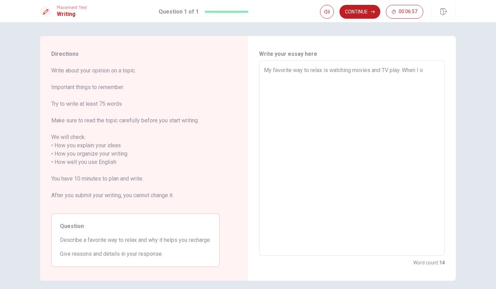
type textarea "My favorite way to relax is watching movies and TV play. When I op"
type textarea "x"
type textarea "My favorite way to relax is watching movies and TV play. When I ope"
type textarea "x"
type textarea "My favorite way to relax is watching movies and TV play. When I open"
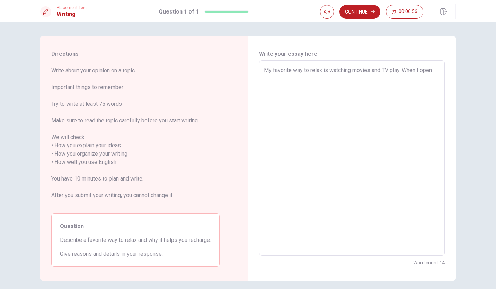
type textarea "x"
type textarea "My favorite way to relax is watching movies and TV play. When I open"
type textarea "x"
type textarea "My favorite way to relax is watching movies and TV play. When I open a"
type textarea "x"
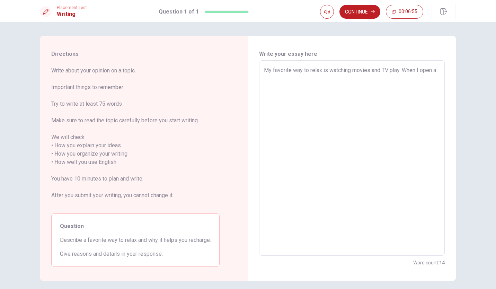
type textarea "My favorite way to relax is watching movies and TV play. When I open a"
type textarea "x"
type textarea "My favorite way to relax is watching movies and TV play. When I open a m"
type textarea "x"
type textarea "My favorite way to relax is watching movies and TV play. When I open a mo"
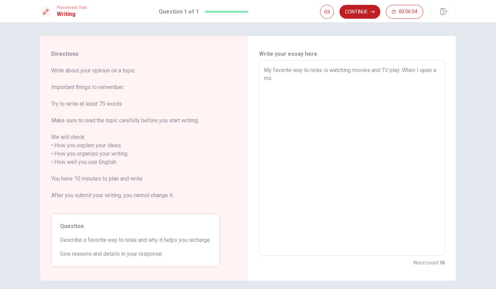
type textarea "x"
type textarea "My favorite way to relax is watching movies and TV play. When I open a mov"
type textarea "x"
type textarea "My favorite way to relax is watching movies and TV play. When I open a movi"
type textarea "x"
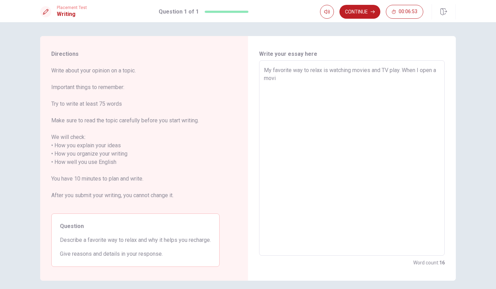
type textarea "My favorite way to relax is watching movies and TV play. When I open a movie"
type textarea "x"
type textarea "My favorite way to relax is watching movies and TV play. When I open a movie"
click at [435, 70] on textarea "My favorite way to relax is watching movies and TV play. When I open a movie" at bounding box center [352, 158] width 176 height 184
type textarea "x"
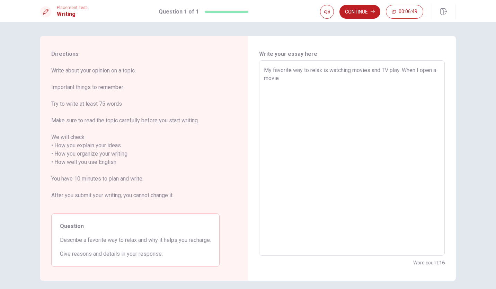
type textarea "My favorite way to relax is watching movies and TV play. When I open ma movie"
type textarea "x"
type textarea "My favorite way to relax is watching movies and TV play. When I open mya movie"
type textarea "x"
type textarea "My favorite way to relax is watching movies and TV play. When I open my a movie"
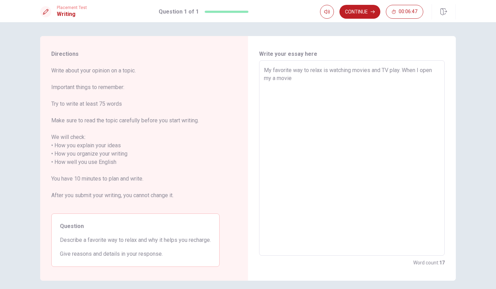
type textarea "x"
type textarea "My favorite way to relax is watching movies and TV play. When I open my pa movie"
type textarea "x"
type textarea "My favorite way to relax is watching movies and TV play. When I open my pha mov…"
type textarea "x"
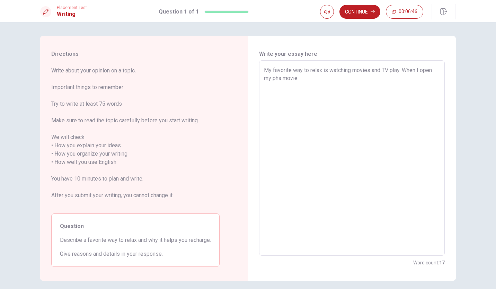
type textarea "My favorite way to relax is watching movies and TV play. When I open my phoa mo…"
type textarea "x"
type textarea "My favorite way to relax is watching movies and TV play. When I open my phona m…"
type textarea "x"
type textarea "My favorite way to relax is watching movies and TV play. When I open my phonea …"
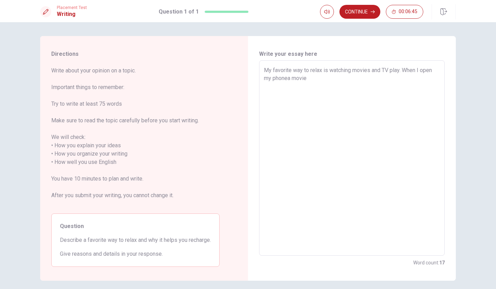
type textarea "x"
type textarea "My favorite way to relax is watching movies and TV play. When I open my phone a…"
type textarea "x"
type textarea "My favorite way to relax is watching movies and TV play. When I open my phone a…"
click at [340, 80] on textarea "My favorite way to relax is watching movies and TV play. When I open my phone a…" at bounding box center [352, 158] width 176 height 184
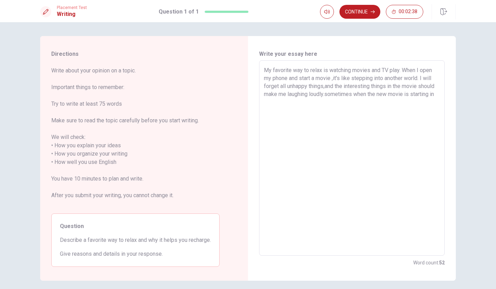
click at [433, 92] on textarea "My favorite way to relax is watching movies and TV play. When I open my phone a…" at bounding box center [352, 158] width 176 height 184
click at [309, 105] on textarea "My favorite way to relax is watching movies and TV play. When I open my phone a…" at bounding box center [352, 158] width 176 height 184
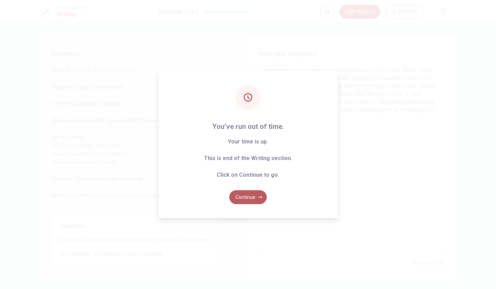
click at [246, 198] on button "Continue" at bounding box center [247, 197] width 37 height 14
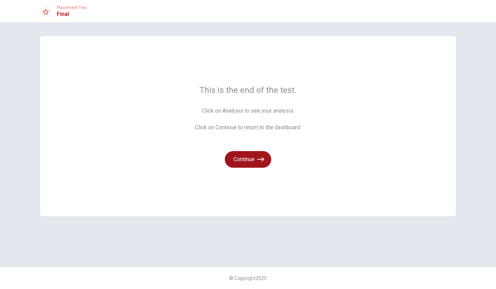
click at [247, 159] on button "Continue" at bounding box center [248, 159] width 46 height 17
